Goal: Check status: Check status

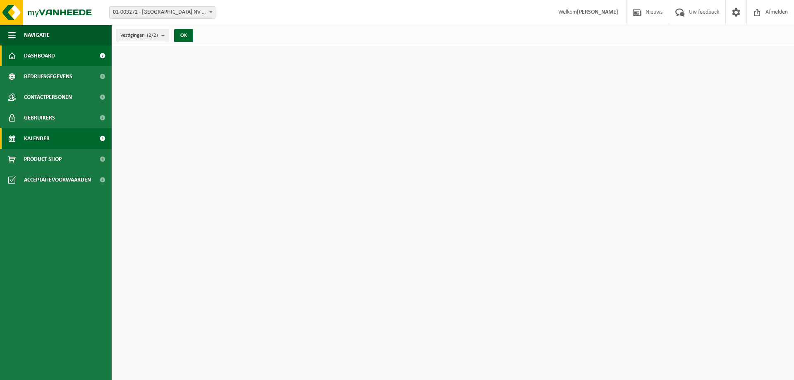
click at [39, 141] on span "Kalender" at bounding box center [37, 138] width 26 height 21
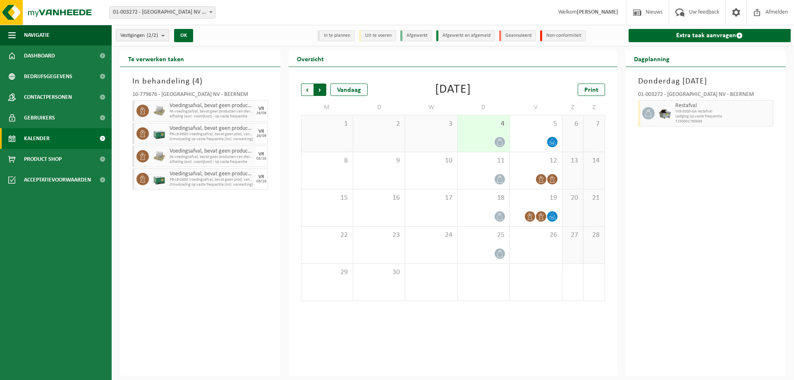
click at [305, 87] on span "Vorige" at bounding box center [307, 90] width 12 height 12
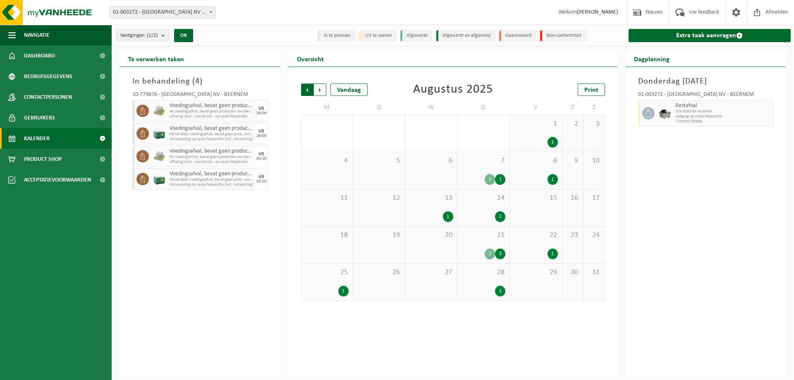
click at [326, 92] on span "Volgende" at bounding box center [320, 90] width 12 height 12
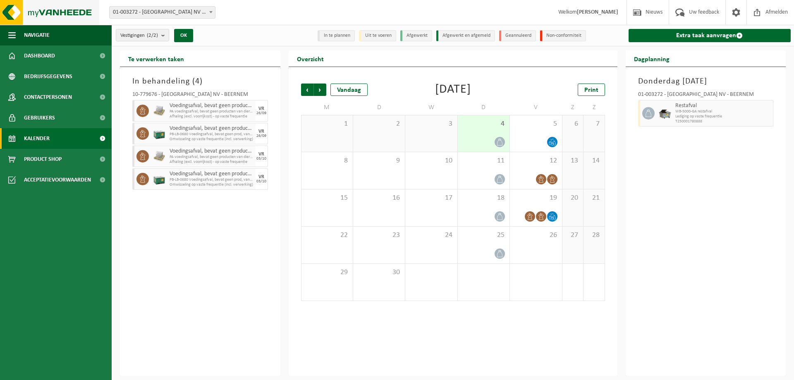
click at [38, 18] on img at bounding box center [49, 12] width 99 height 25
